Goal: Find specific page/section: Find specific page/section

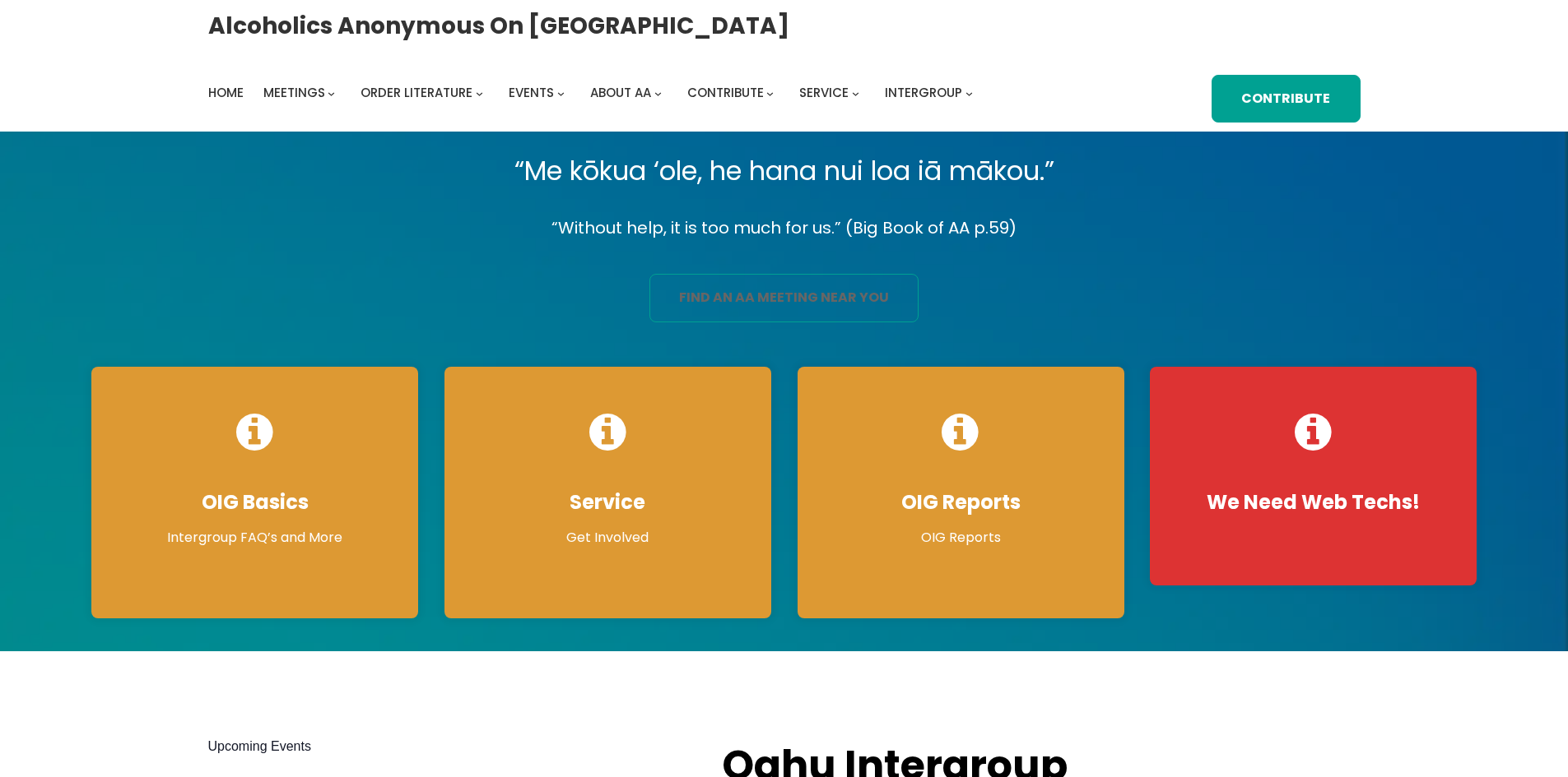
click at [781, 302] on link "find an aa meeting near you" at bounding box center [784, 298] width 270 height 48
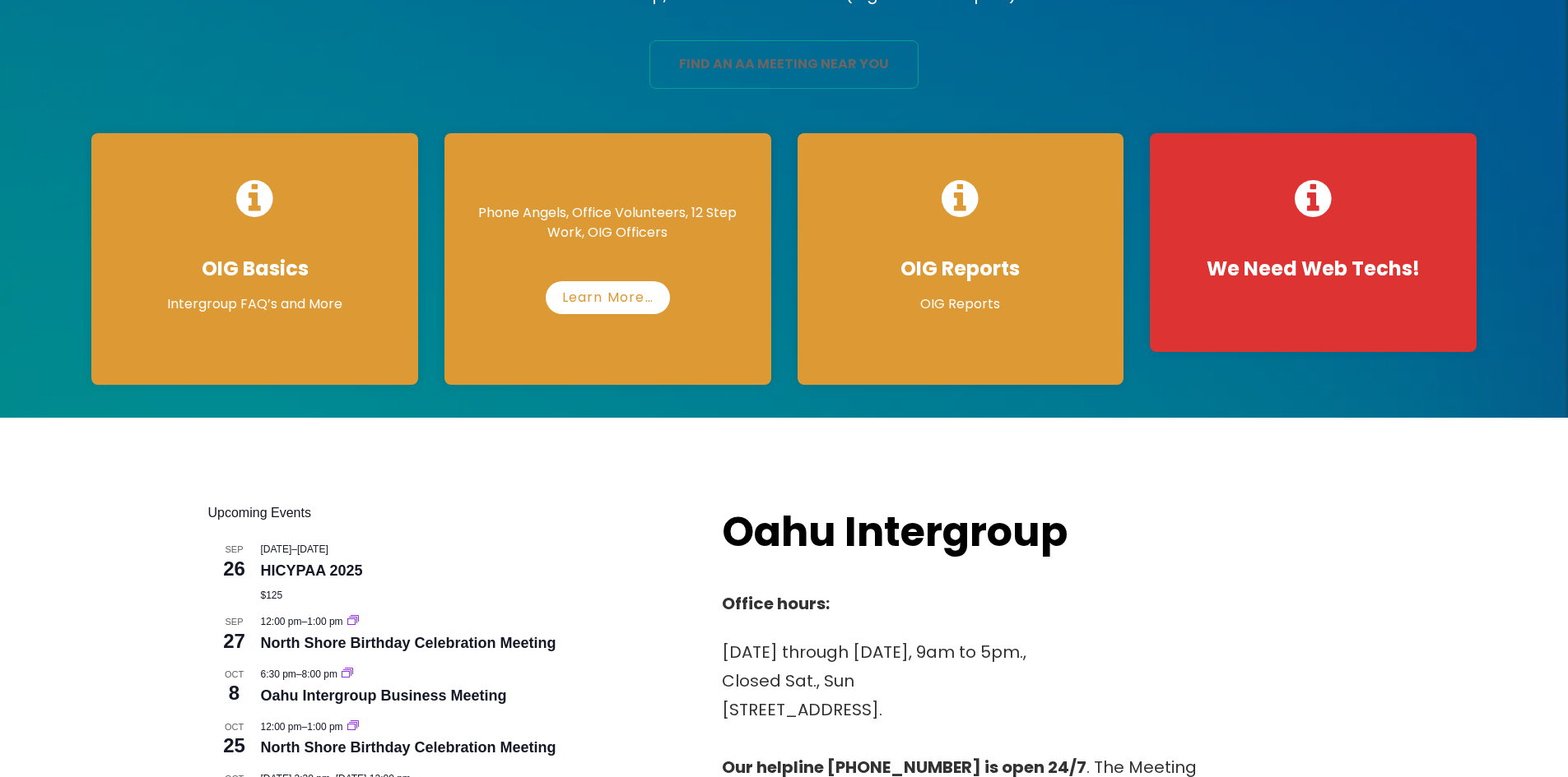
scroll to position [327, 0]
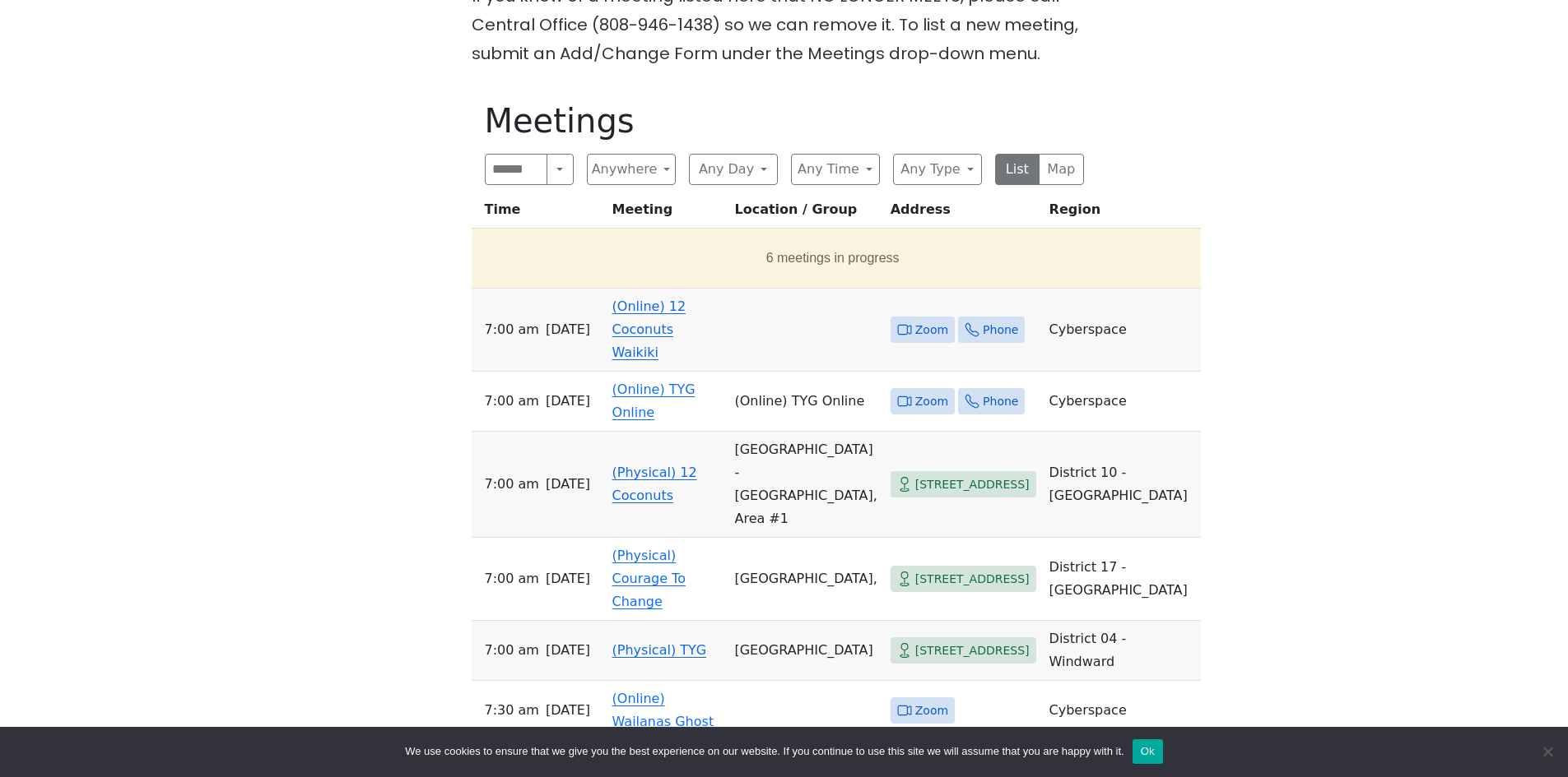
click at [657, 346] on td "(Online) 12 Coconuts Waikiki" at bounding box center [668, 330] width 123 height 83
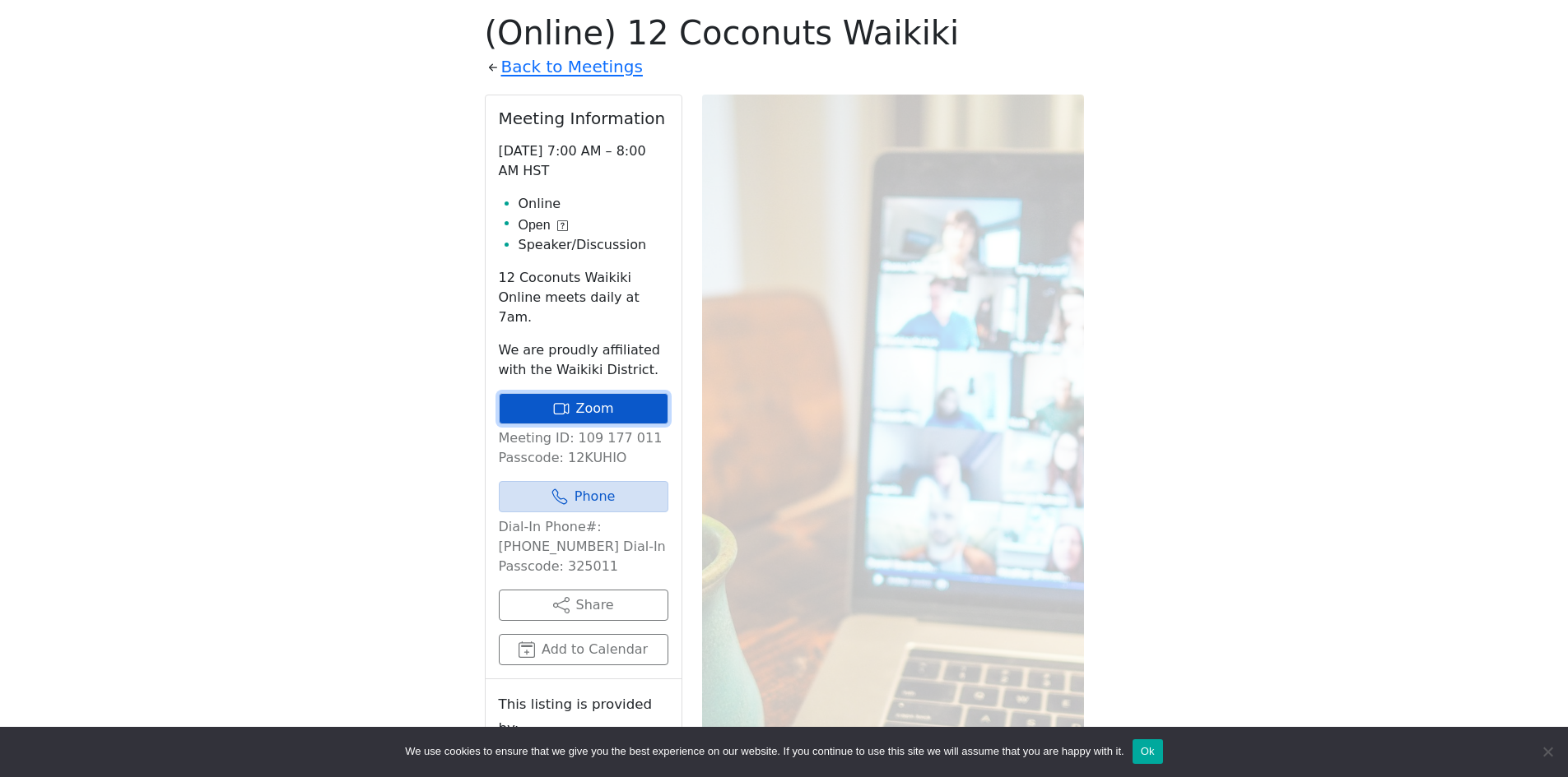
click at [590, 393] on link "Zoom" at bounding box center [583, 408] width 169 height 31
